Goal: Task Accomplishment & Management: Use online tool/utility

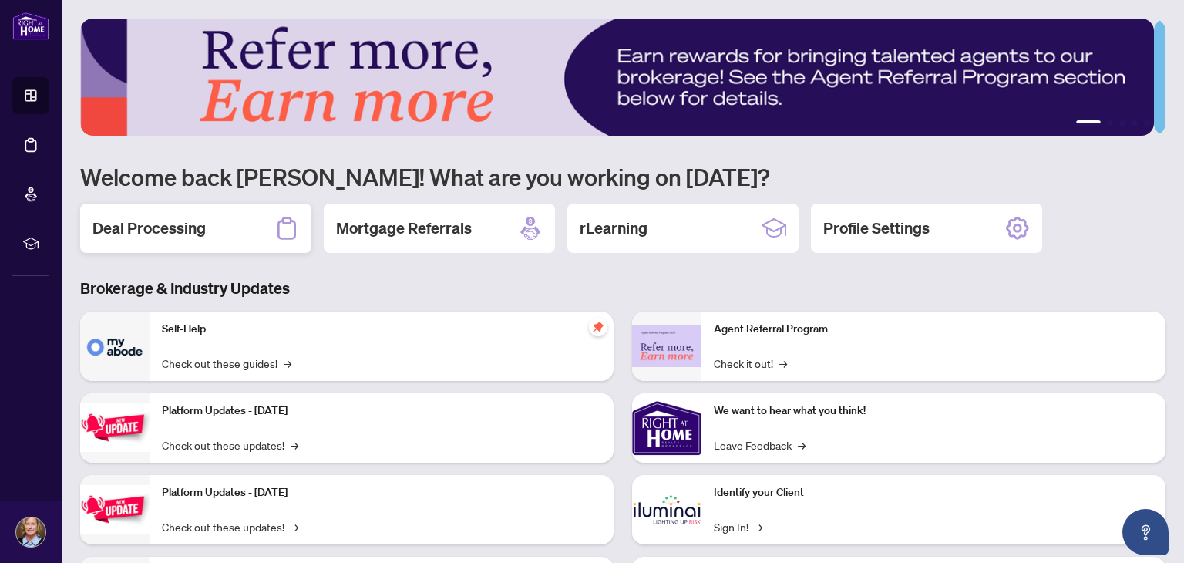
click at [156, 223] on h2 "Deal Processing" at bounding box center [148, 228] width 113 height 22
